Goal: Information Seeking & Learning: Check status

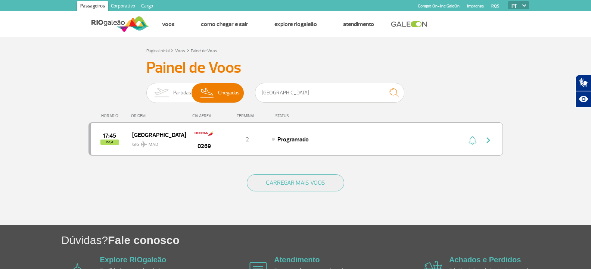
click at [319, 83] on input "[GEOGRAPHIC_DATA]" at bounding box center [329, 93] width 149 height 20
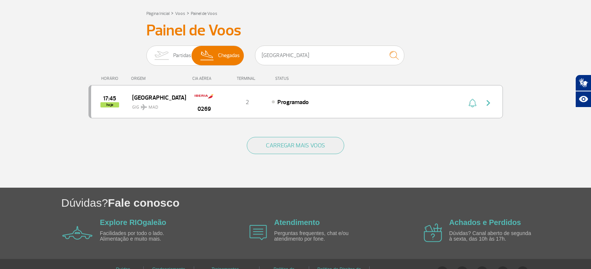
click at [319, 50] on input "[GEOGRAPHIC_DATA]" at bounding box center [329, 56] width 149 height 20
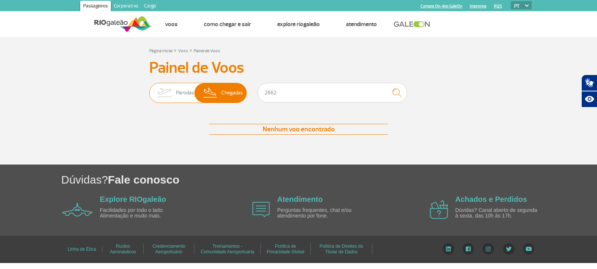
type input "2662"
click at [163, 84] on img at bounding box center [165, 92] width 24 height 19
click at [149, 89] on input "Partidas Chegadas" at bounding box center [149, 89] width 0 height 0
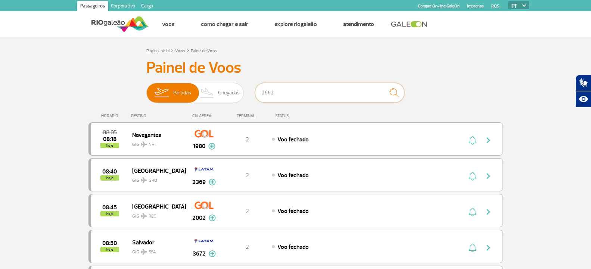
click at [338, 94] on input "2662" at bounding box center [329, 93] width 149 height 20
click at [400, 93] on img "submit" at bounding box center [394, 92] width 16 height 15
click at [339, 94] on input "2662" at bounding box center [329, 93] width 149 height 20
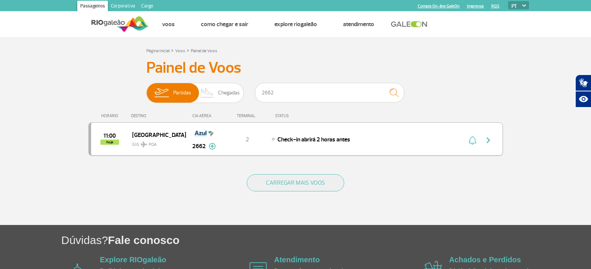
click at [320, 136] on span "Check-in abrirá 2 horas antes" at bounding box center [313, 139] width 73 height 7
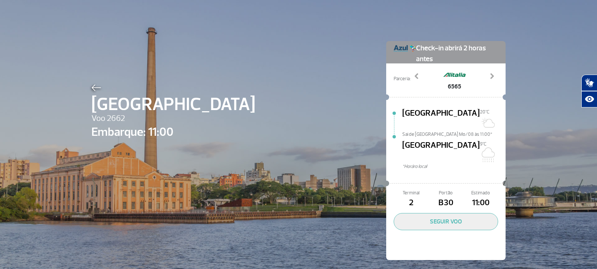
click at [93, 81] on div "[GEOGRAPHIC_DATA] Voo 2662 Embarque: 11:00 Check-in abrirá 2 horas antes Parcer…" at bounding box center [299, 139] width 426 height 279
click at [93, 85] on img at bounding box center [96, 87] width 10 height 7
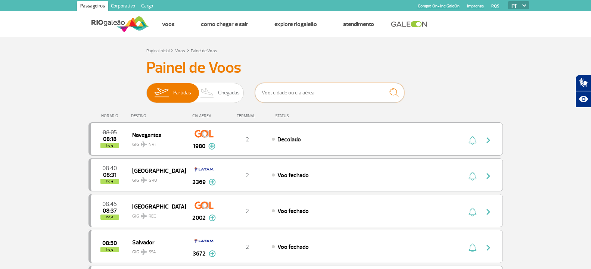
drag, startPoint x: 323, startPoint y: 95, endPoint x: 319, endPoint y: 94, distance: 3.9
click at [320, 94] on input "text" at bounding box center [329, 93] width 149 height 20
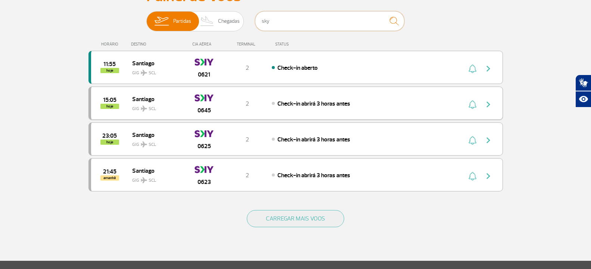
scroll to position [75, 0]
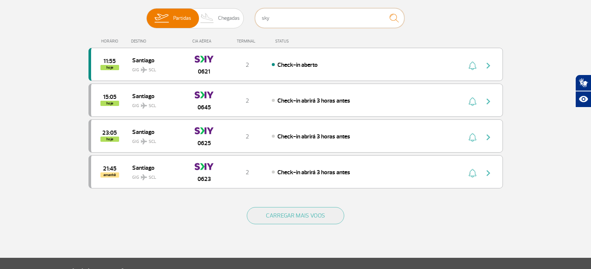
click at [279, 22] on input "sky" at bounding box center [329, 18] width 149 height 20
click at [268, 19] on input "sky" at bounding box center [329, 18] width 149 height 20
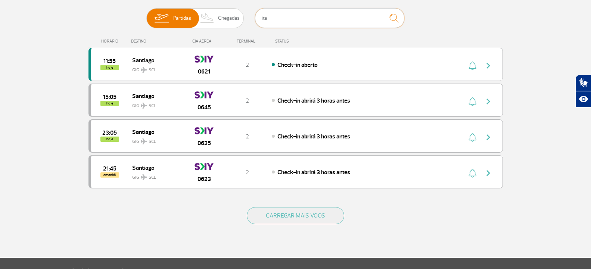
scroll to position [0, 0]
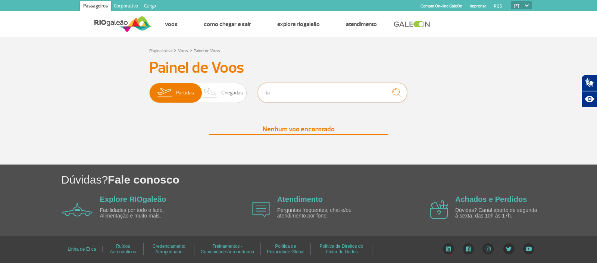
click at [323, 97] on input "ita" at bounding box center [332, 93] width 149 height 20
click at [212, 87] on img at bounding box center [210, 92] width 22 height 19
click at [149, 89] on input "Partidas Chegadas" at bounding box center [149, 89] width 0 height 0
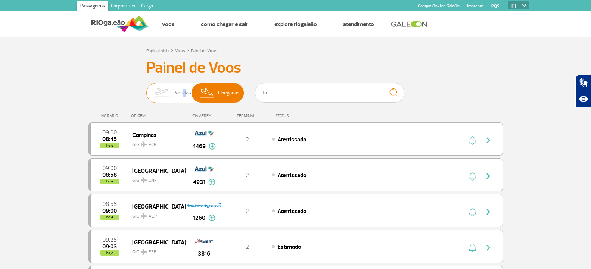
click at [183, 89] on span "Partidas" at bounding box center [182, 92] width 18 height 19
click at [160, 91] on img at bounding box center [162, 92] width 24 height 19
click at [146, 89] on input "Partidas Chegadas" at bounding box center [146, 89] width 0 height 0
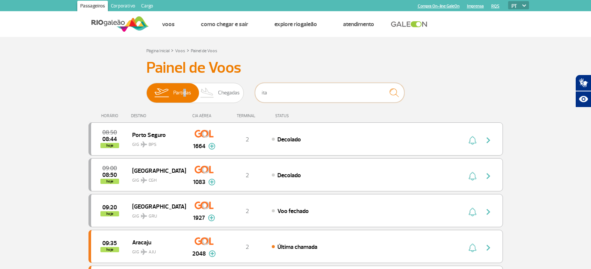
click at [282, 96] on input "ita" at bounding box center [329, 93] width 149 height 20
type input "[GEOGRAPHIC_DATA]"
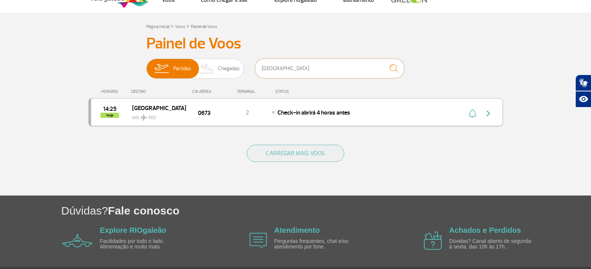
scroll to position [37, 0]
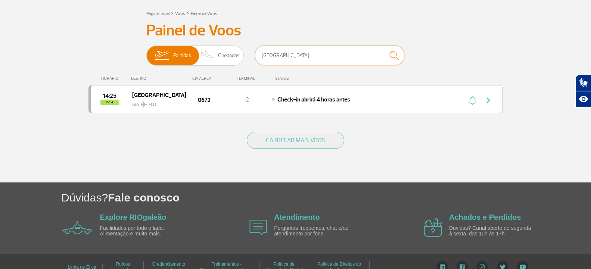
click at [274, 53] on input "[GEOGRAPHIC_DATA]" at bounding box center [329, 56] width 149 height 20
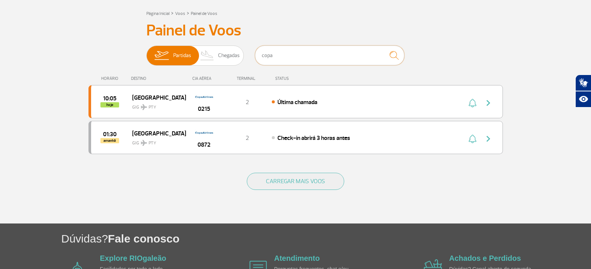
scroll to position [0, 0]
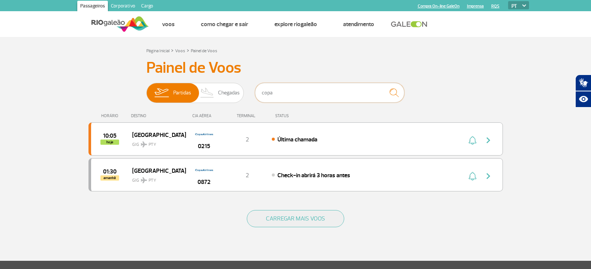
click at [291, 94] on input "copa" at bounding box center [329, 93] width 149 height 20
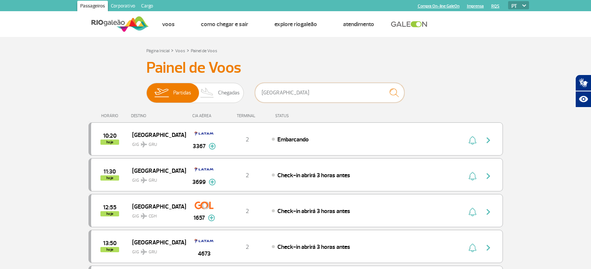
type input "[GEOGRAPHIC_DATA]"
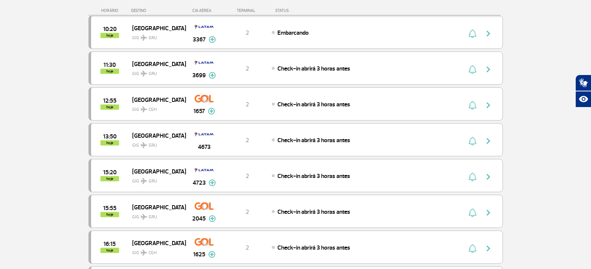
scroll to position [112, 0]
